Goal: Check status: Check status

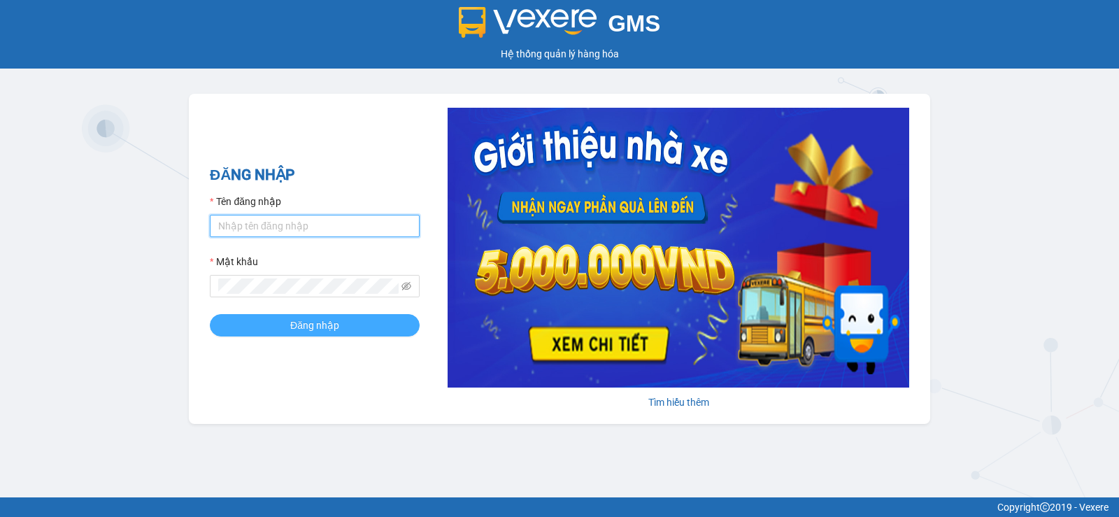
type input "tuanpr.tralanvien"
click at [318, 324] on span "Đăng nhập" at bounding box center [314, 324] width 49 height 15
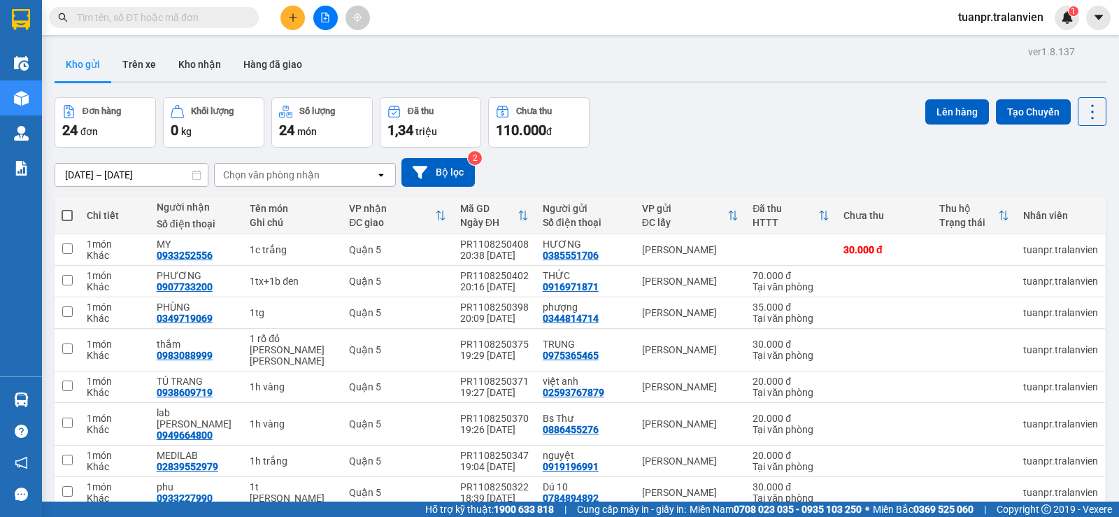
click at [84, 175] on input "10/08/2025 – 12/08/2025" at bounding box center [131, 175] width 152 height 22
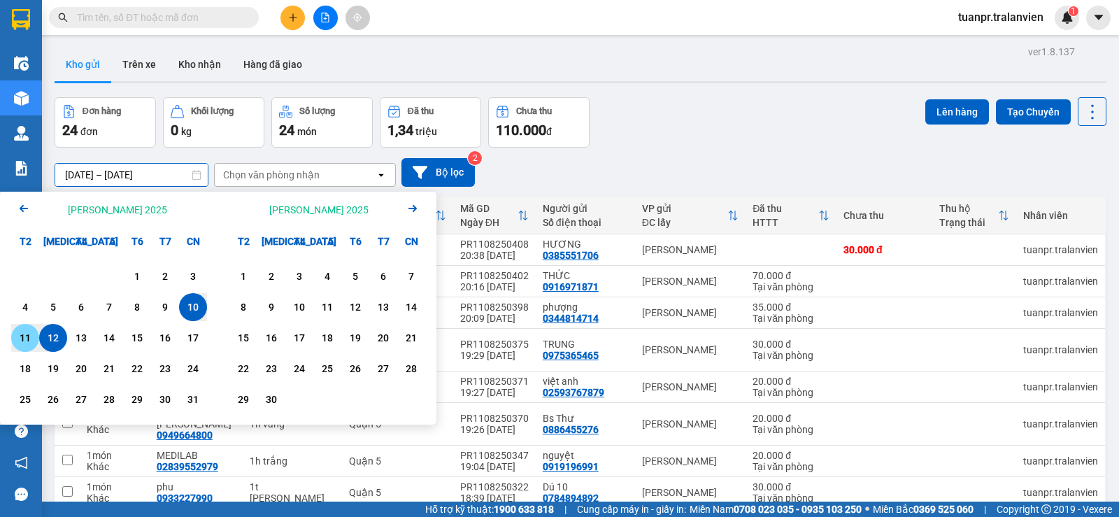
click at [15, 336] on div "11" at bounding box center [25, 337] width 20 height 17
click at [160, 170] on input "11/08/2025 – / /" at bounding box center [131, 175] width 152 height 22
click at [30, 330] on div "11" at bounding box center [25, 337] width 20 height 17
type input "11/08/2025 – 11/08/2025"
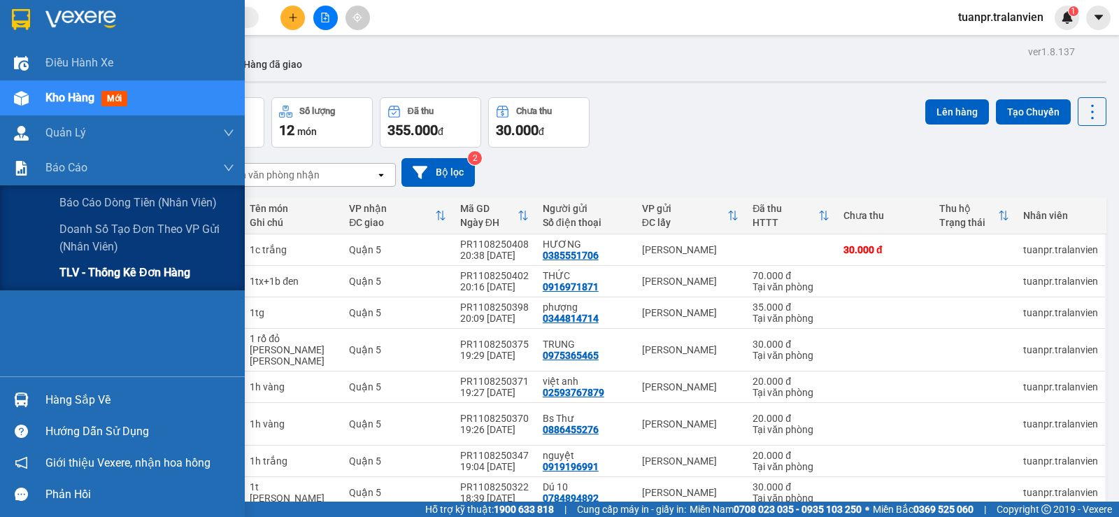
click at [94, 268] on span "TLV - Thống kê đơn hàng" at bounding box center [124, 272] width 131 height 17
